Goal: Task Accomplishment & Management: Manage account settings

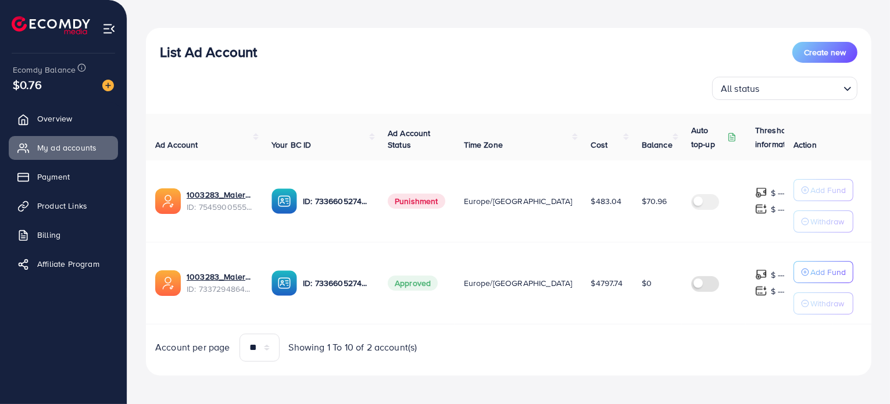
scroll to position [112, 0]
click at [832, 44] on button "Create new" at bounding box center [824, 52] width 65 height 21
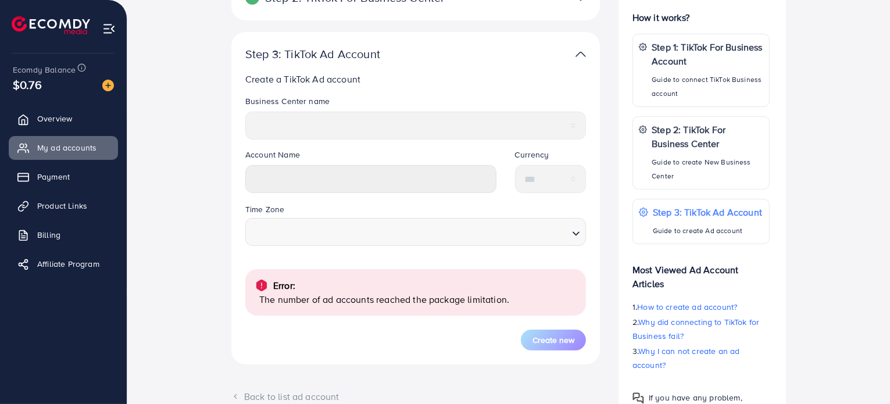
scroll to position [221, 0]
click at [42, 108] on link "Overview" at bounding box center [63, 118] width 109 height 23
click at [68, 227] on link "Billing" at bounding box center [63, 234] width 109 height 23
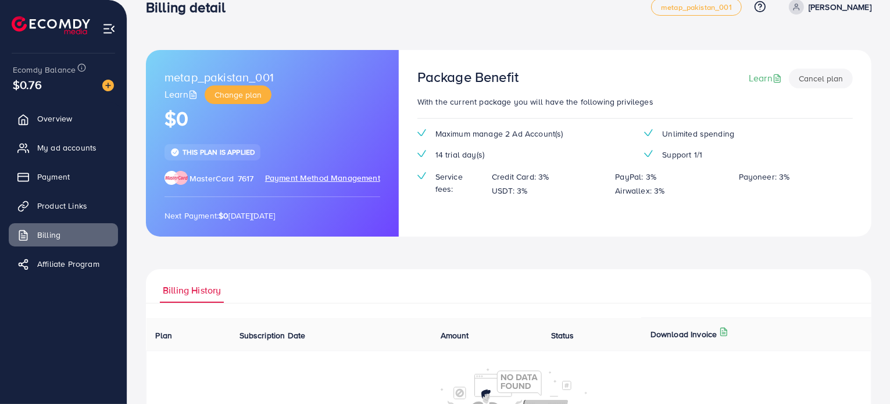
scroll to position [23, 0]
drag, startPoint x: 470, startPoint y: 133, endPoint x: 511, endPoint y: 131, distance: 41.9
click at [511, 131] on span "Maximum manage 2 Ad Account(s)" at bounding box center [499, 133] width 128 height 12
click at [239, 92] on span "Change plan" at bounding box center [237, 94] width 47 height 12
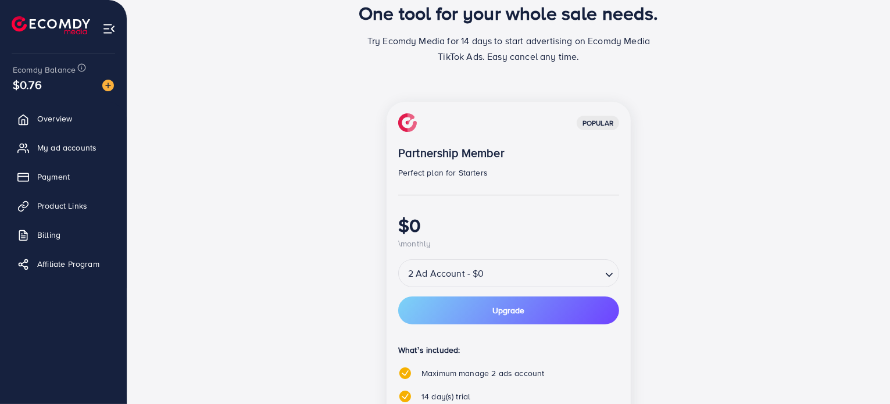
scroll to position [70, 0]
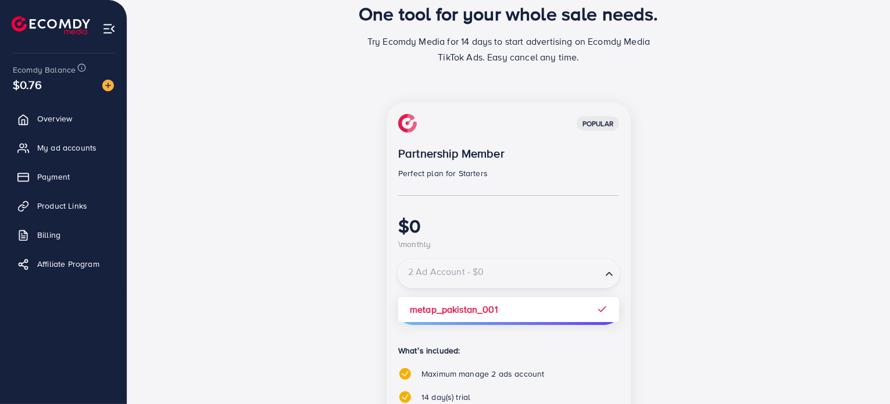
click at [489, 273] on input "Search for option" at bounding box center [500, 274] width 201 height 20
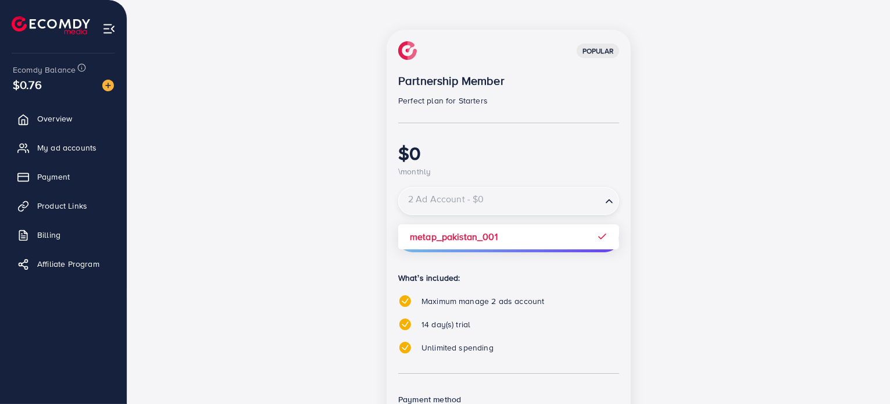
scroll to position [146, 0]
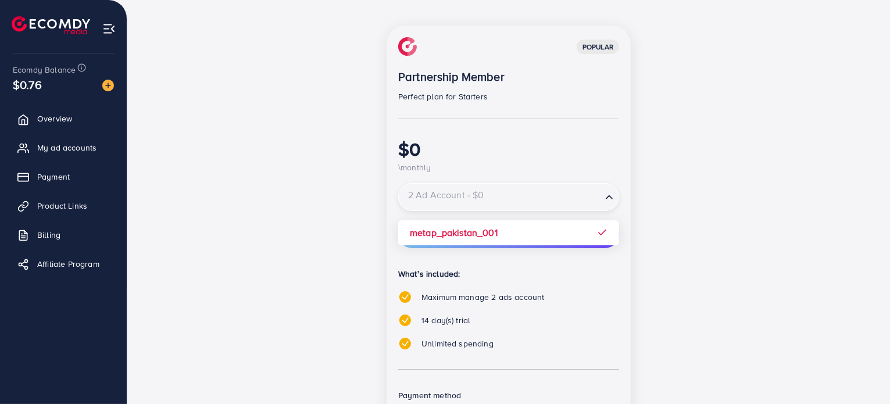
click at [764, 318] on div "popular Partnership Member Perfect plan for Starters $0 \monthly 2 Ad Account -…" at bounding box center [508, 266] width 697 height 481
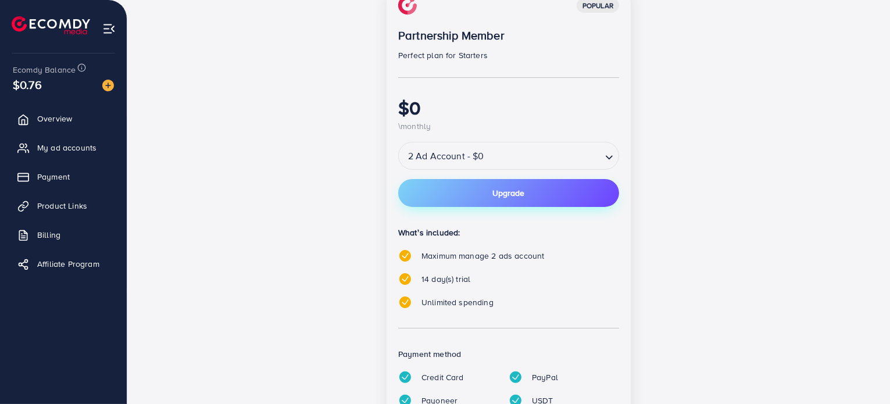
scroll to position [188, 0]
click at [505, 188] on span "Upgrade" at bounding box center [509, 192] width 32 height 8
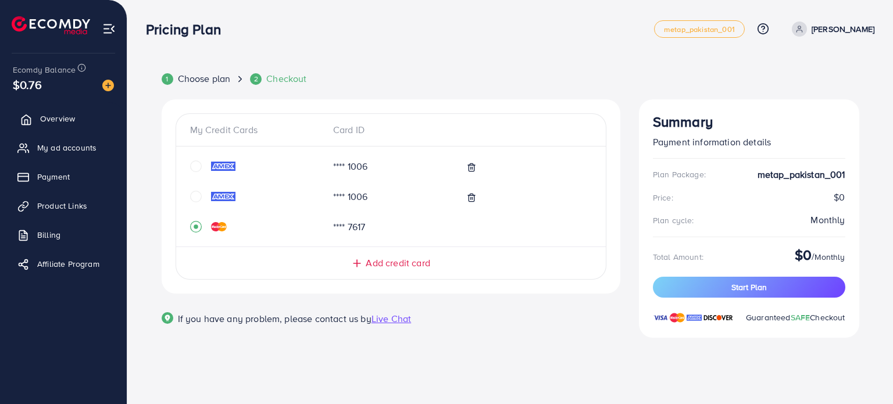
click at [81, 113] on link "Overview" at bounding box center [63, 118] width 109 height 23
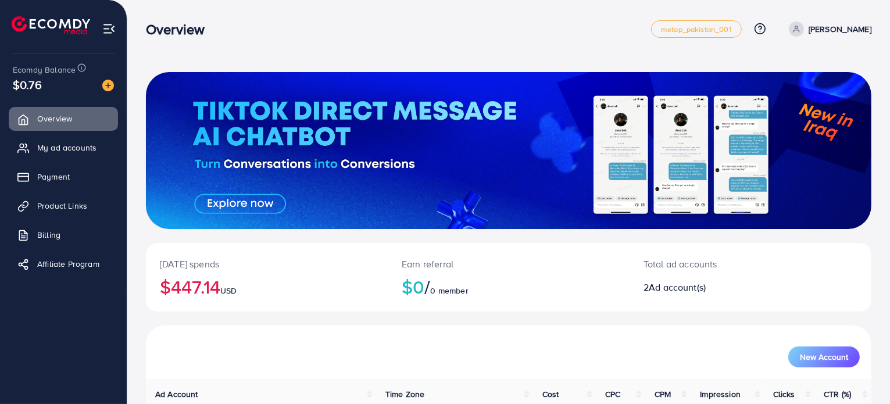
scroll to position [145, 0]
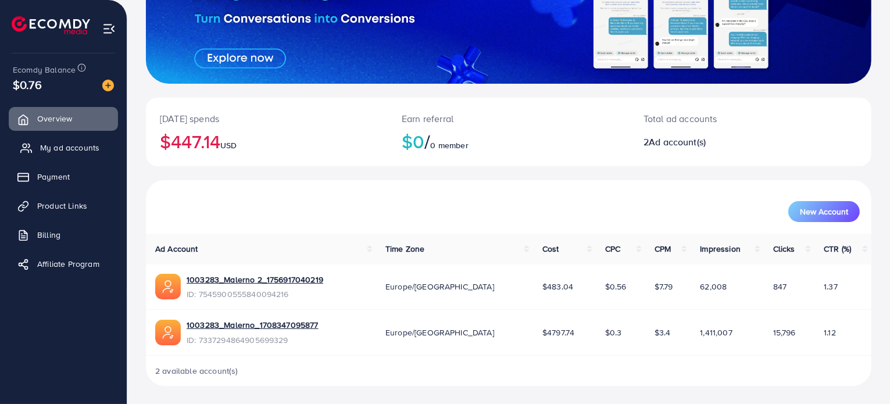
click at [67, 148] on span "My ad accounts" at bounding box center [69, 148] width 59 height 12
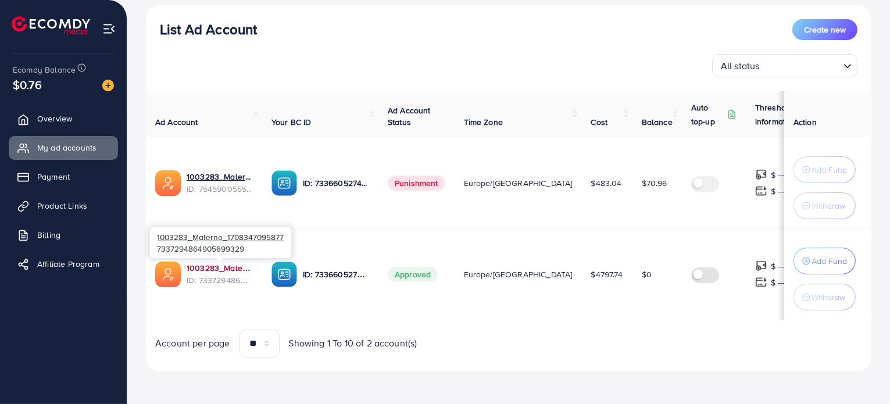
click at [213, 267] on link "1003283_Malerno_1708347095877" at bounding box center [220, 268] width 66 height 12
drag, startPoint x: 416, startPoint y: 184, endPoint x: 711, endPoint y: 48, distance: 325.3
click at [709, 44] on div "List Ad Account Create new All status Loading..." at bounding box center [508, 48] width 725 height 58
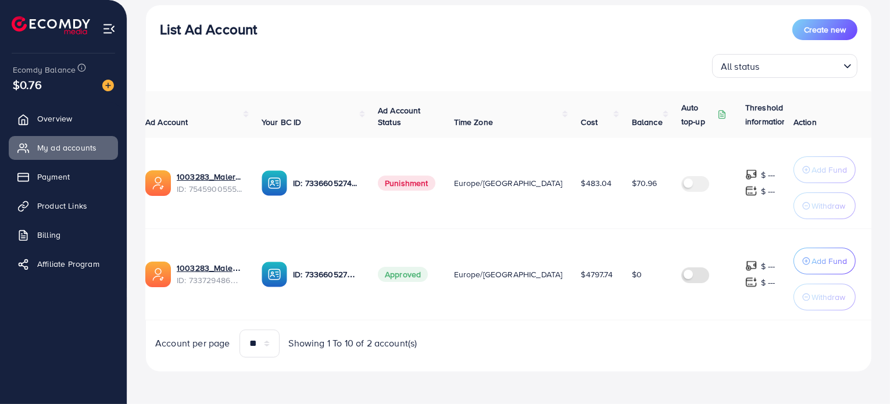
click at [821, 61] on input "Search for option" at bounding box center [801, 66] width 76 height 18
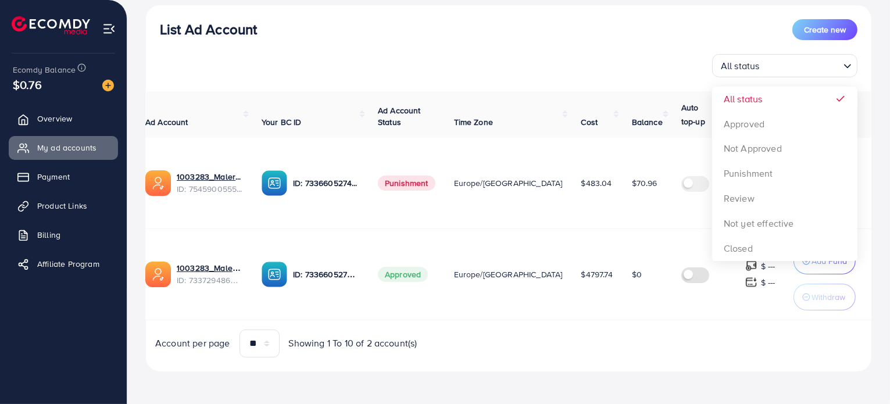
click at [495, 56] on div "All status Loading... All status Approved Not Approved Punishment Review Not ye…" at bounding box center [508, 65] width 697 height 23
